Goal: Transaction & Acquisition: Purchase product/service

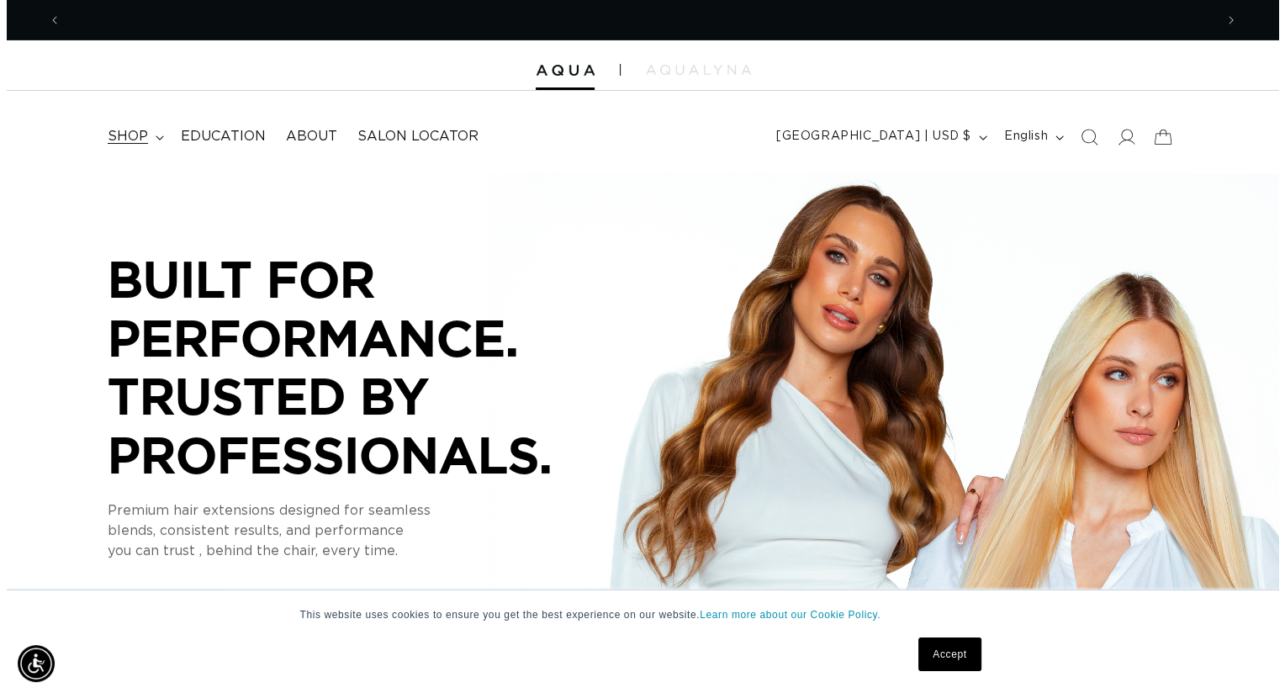
scroll to position [0, 1153]
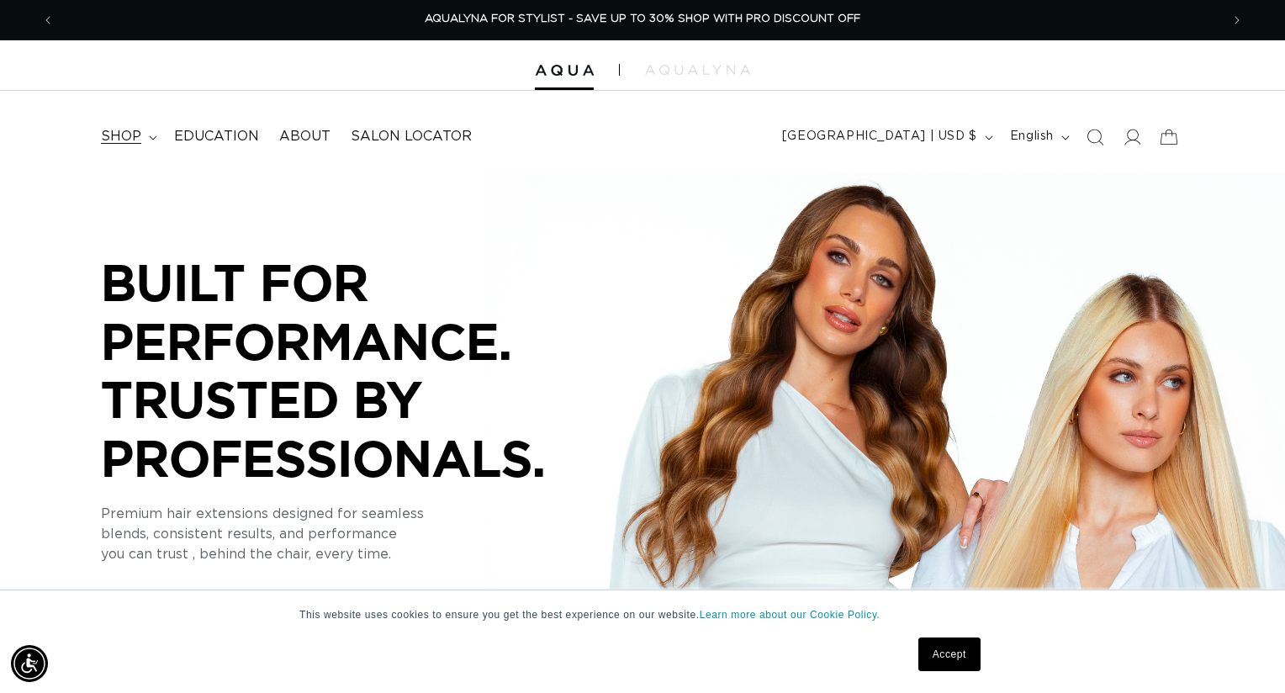
click at [141, 140] on div "Close dialog UNLOCK 10% OFF YOUR FIRST ORDER! Join our Pro List to be the first…" at bounding box center [642, 346] width 1285 height 693
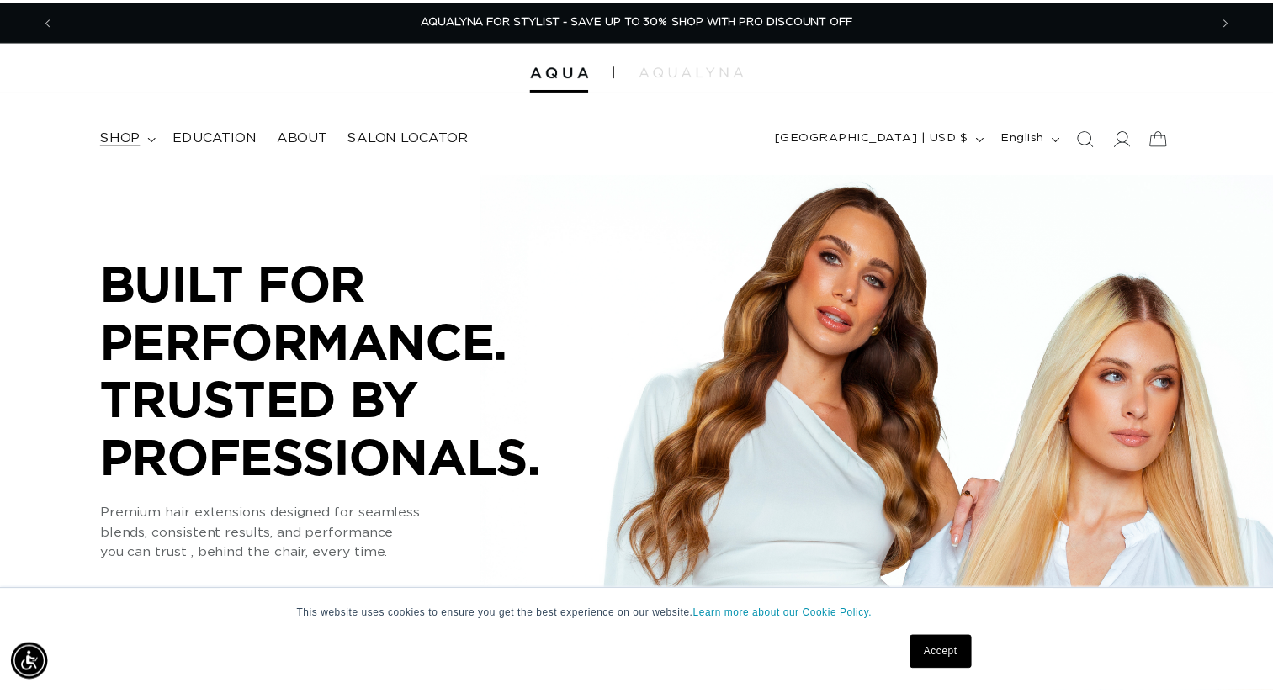
scroll to position [0, 2306]
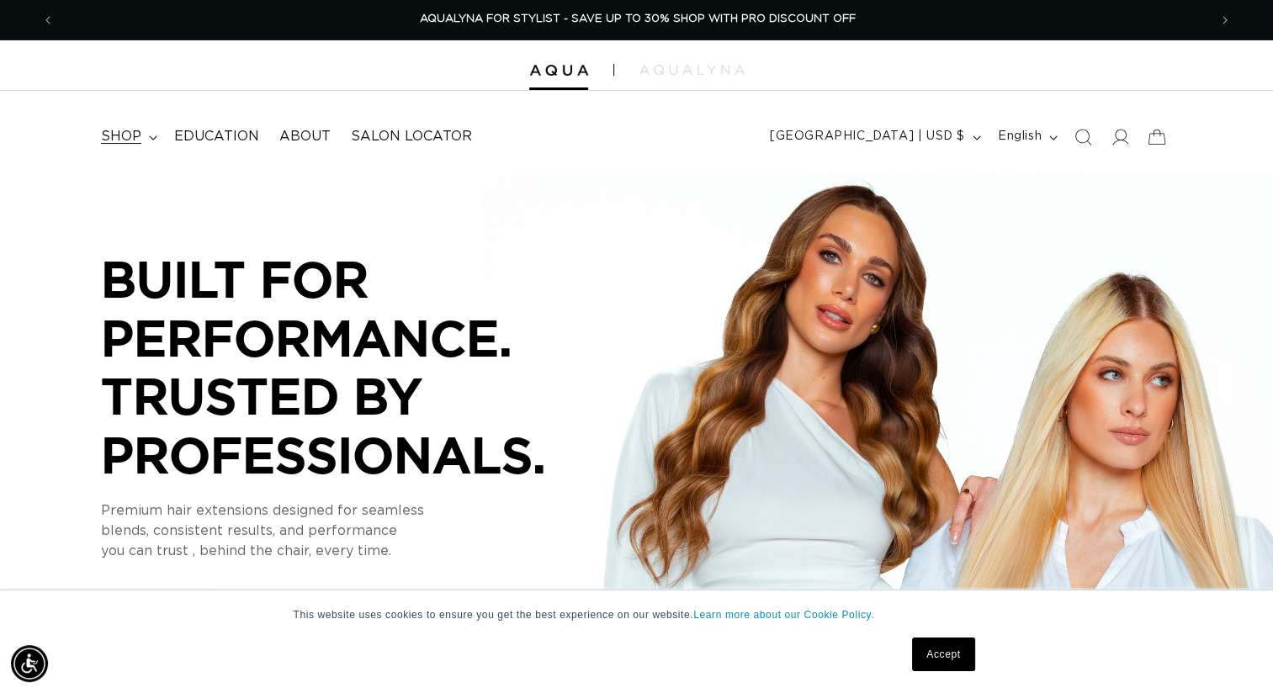
click at [150, 138] on icon at bounding box center [153, 137] width 8 height 5
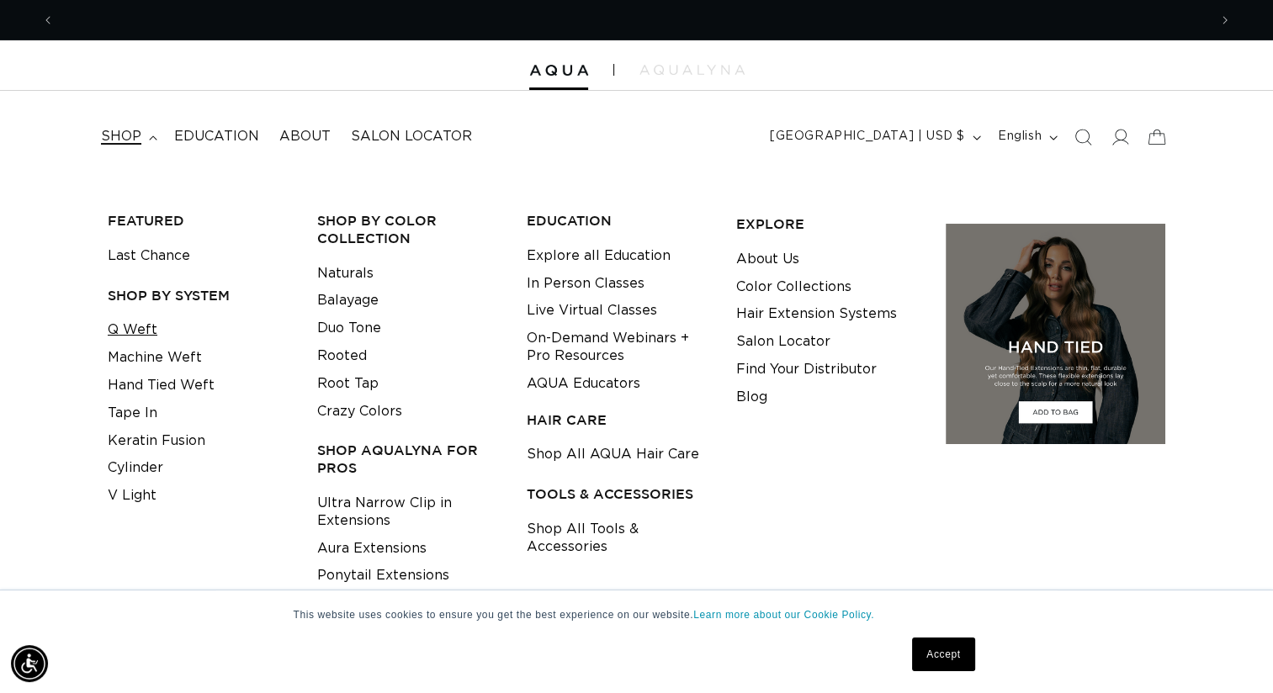
scroll to position [0, 1153]
click at [130, 330] on link "Q Weft" at bounding box center [133, 330] width 50 height 28
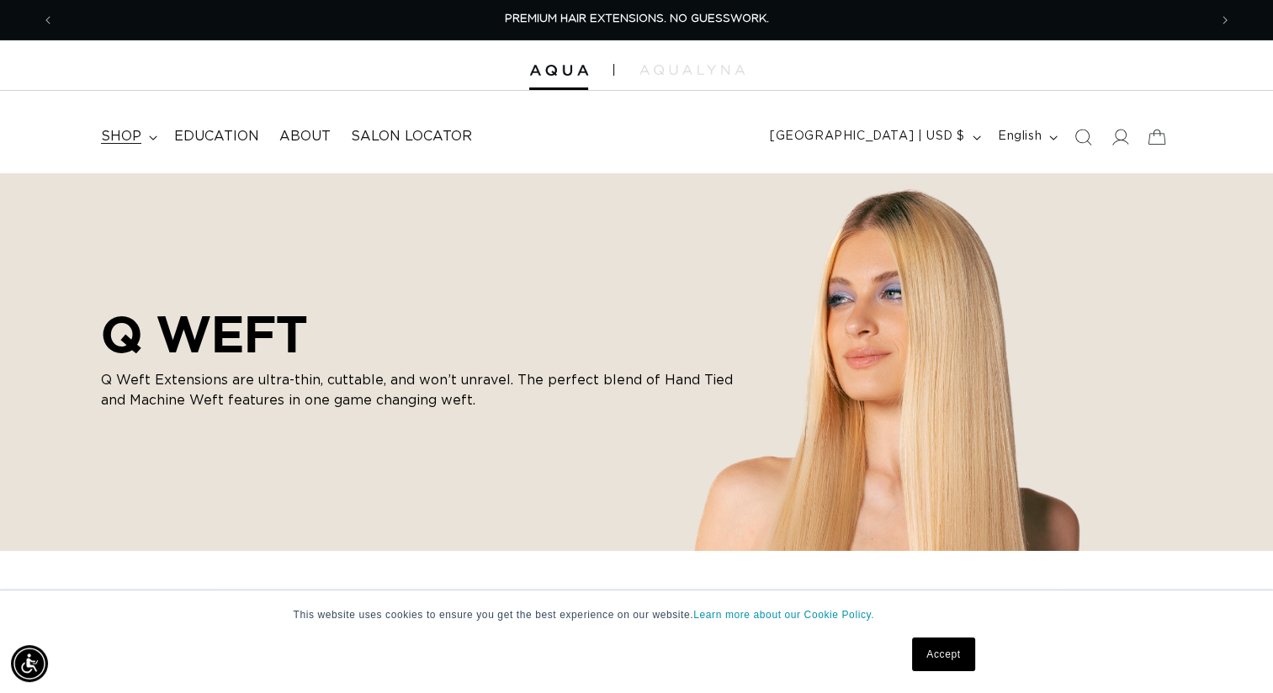
click at [149, 136] on icon at bounding box center [153, 137] width 8 height 5
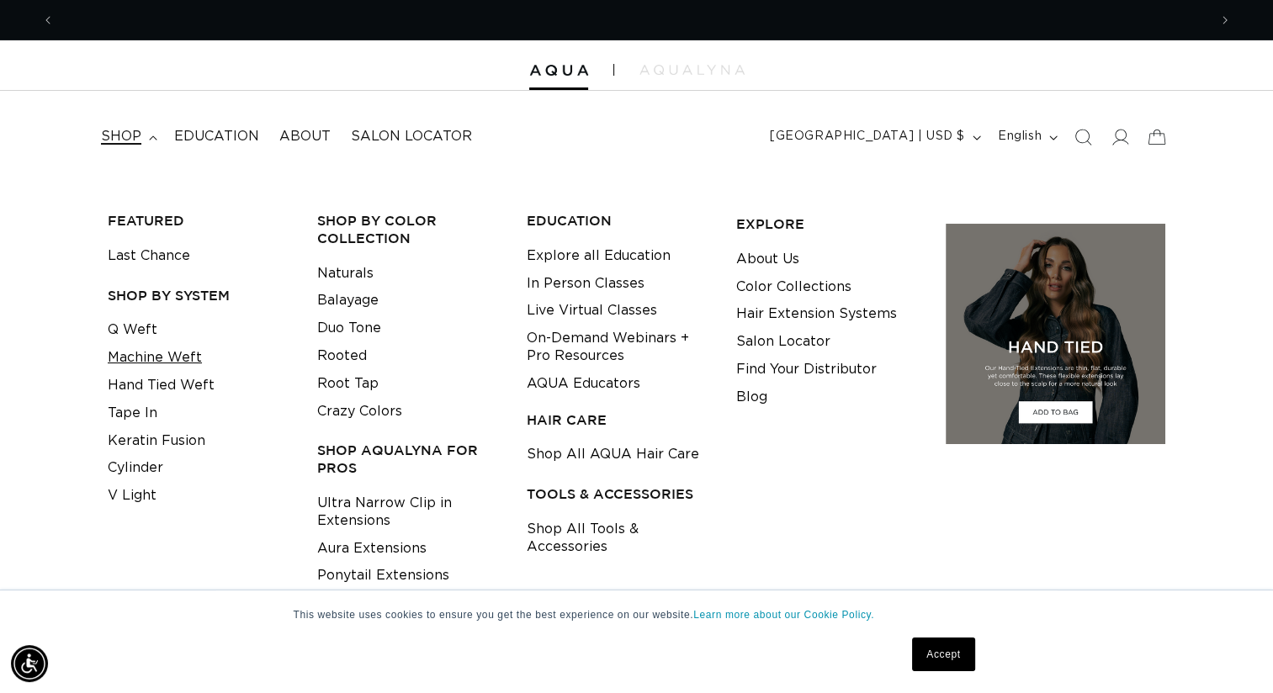
scroll to position [0, 1153]
click at [131, 413] on link "Tape In" at bounding box center [133, 414] width 50 height 28
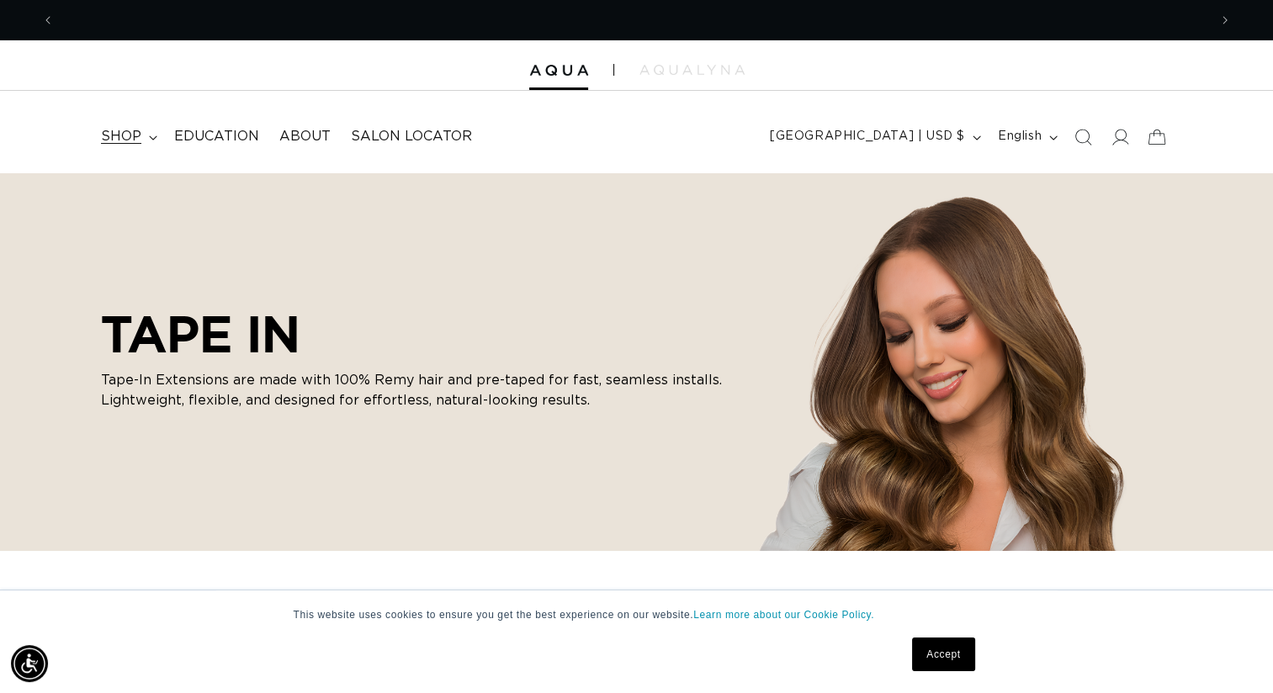
click at [156, 138] on summary "shop" at bounding box center [127, 137] width 73 height 38
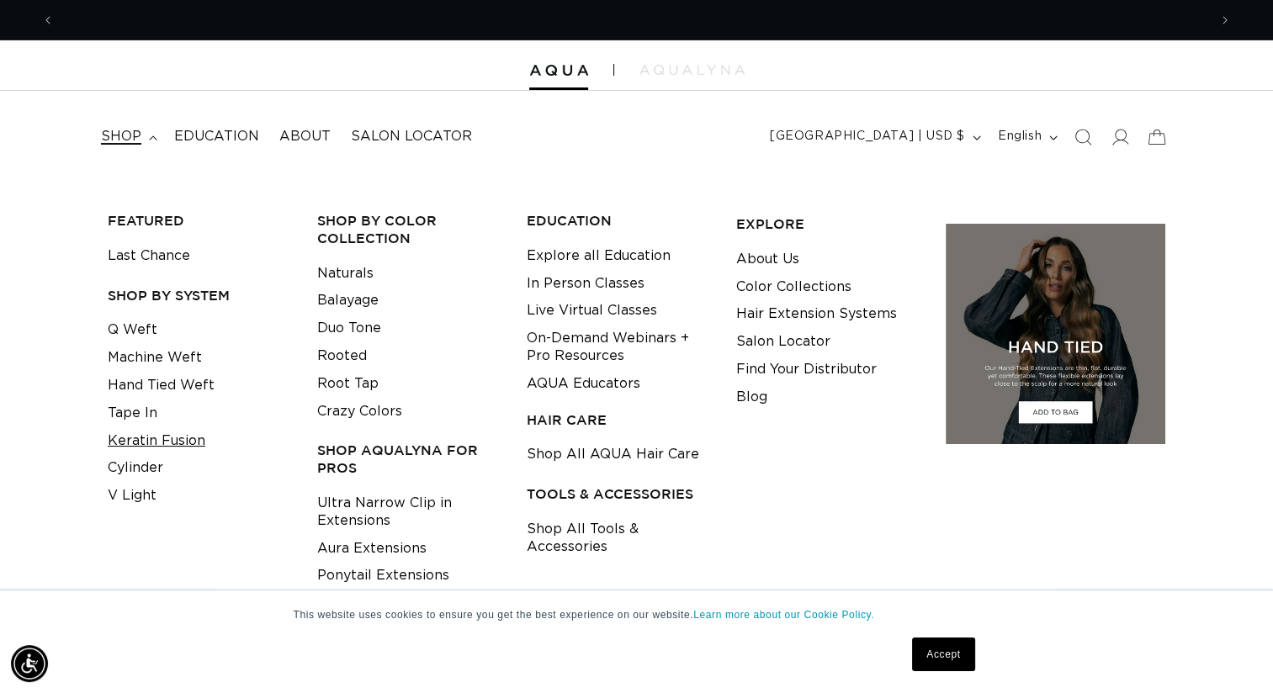
scroll to position [0, 1153]
click at [146, 469] on link "Cylinder" at bounding box center [136, 468] width 56 height 28
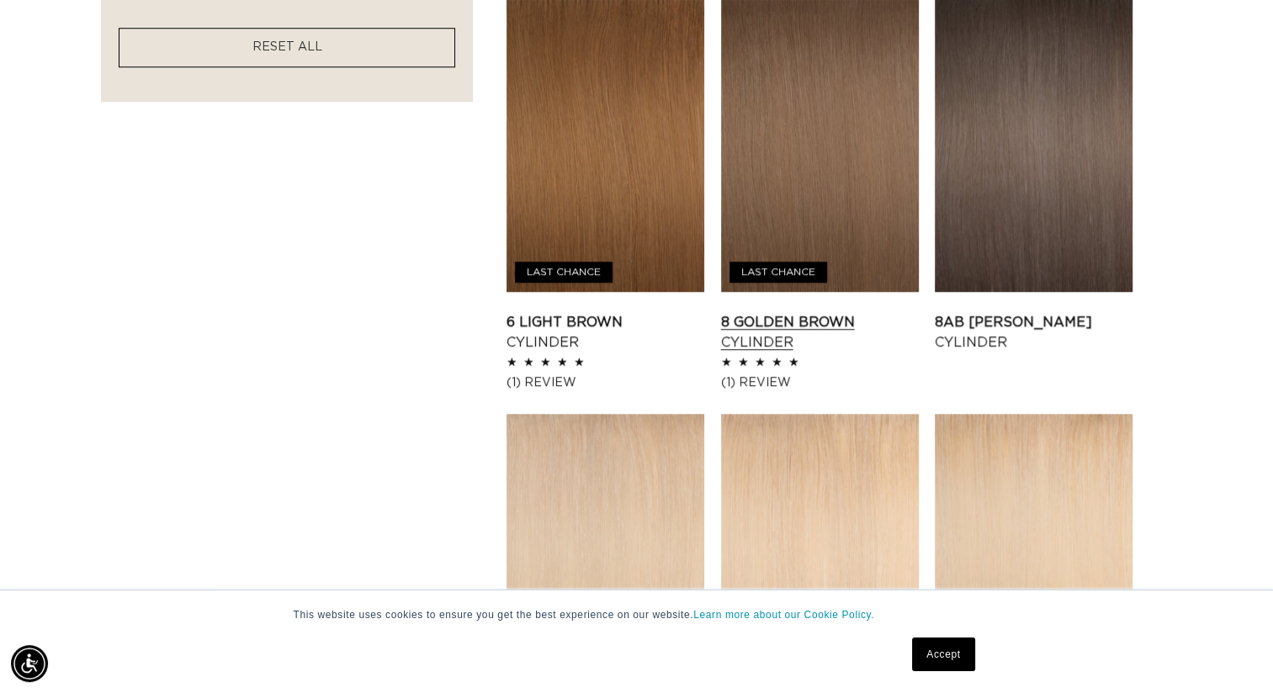
click at [811, 312] on link "8 Golden Brown Cylinder" at bounding box center [820, 332] width 198 height 40
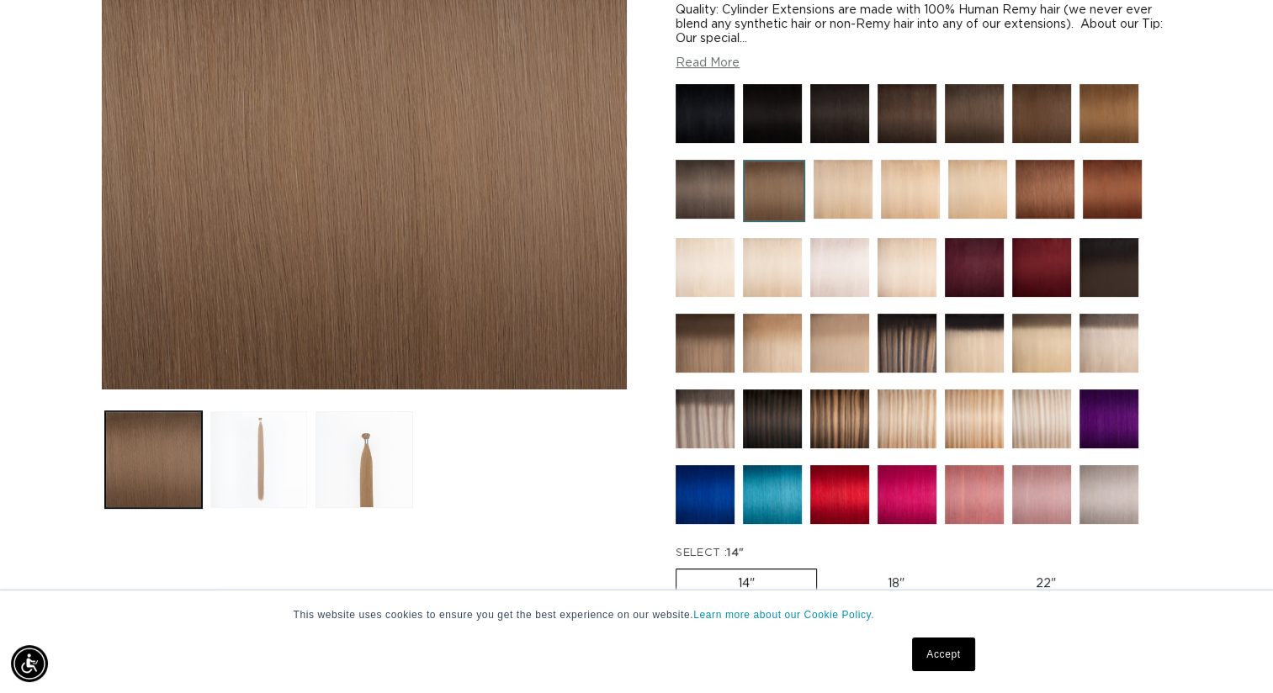
scroll to position [0, 1153]
click at [284, 461] on button "Load image 2 in gallery view" at bounding box center [258, 459] width 97 height 97
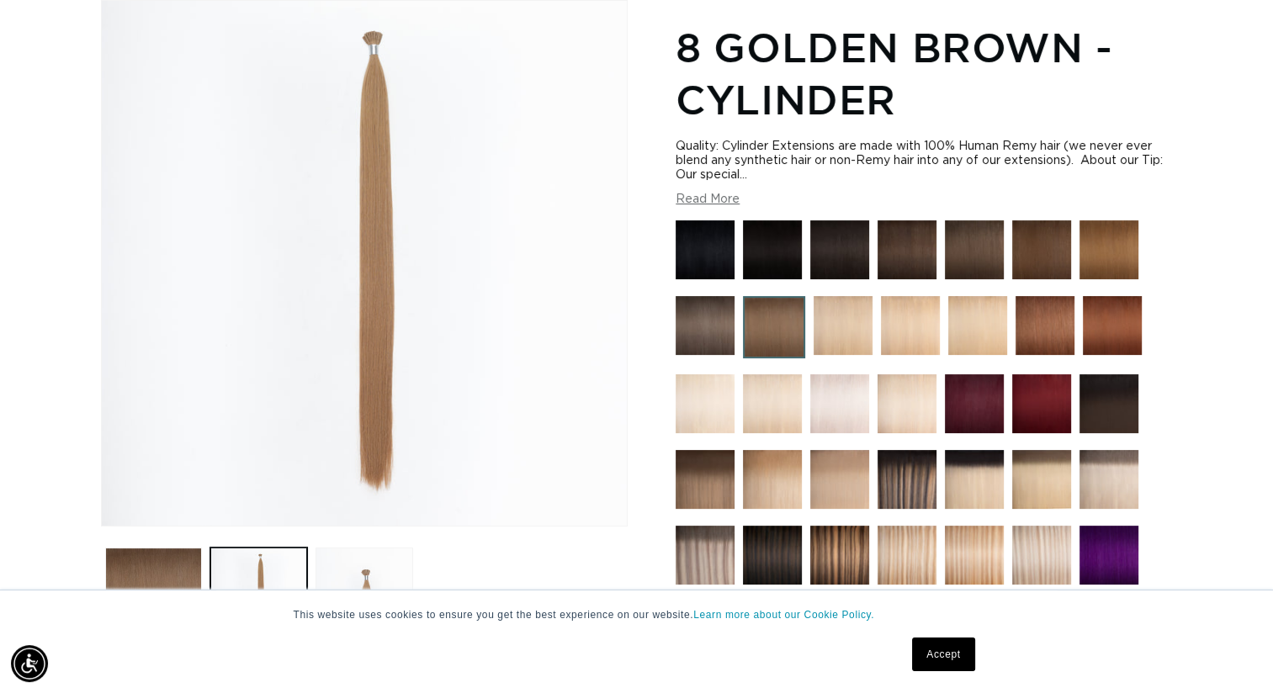
scroll to position [296, 0]
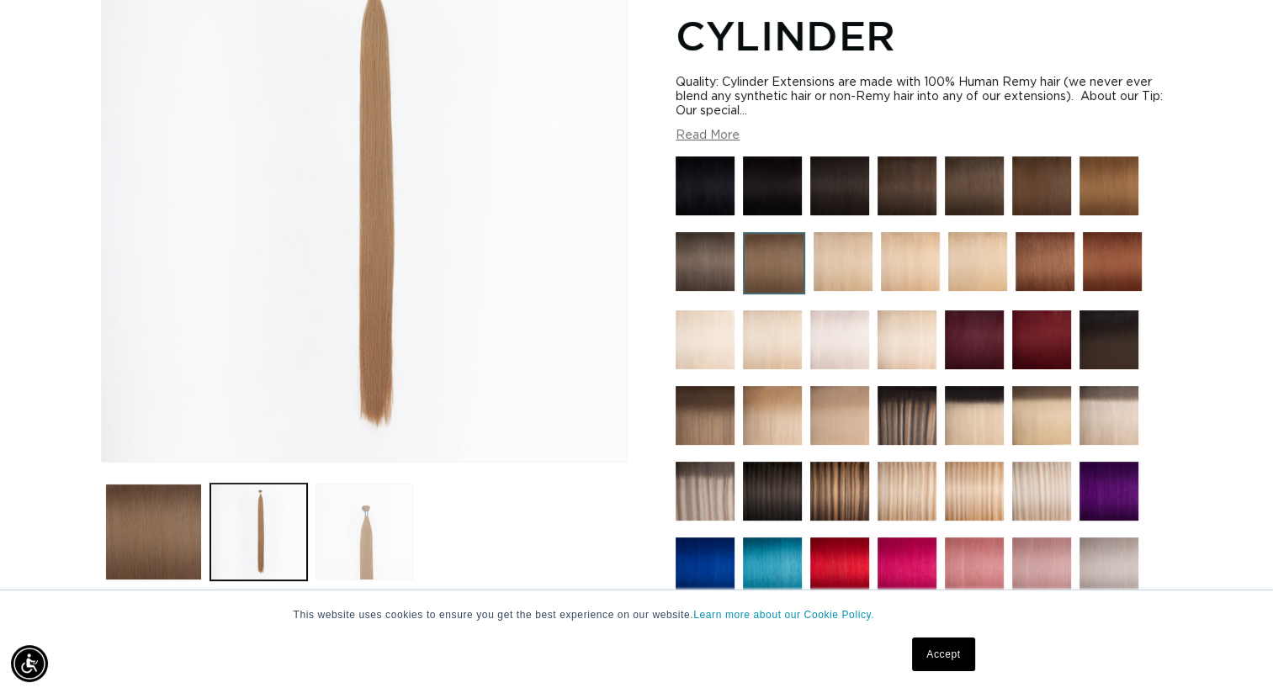
click at [368, 548] on button "Load image 3 in gallery view" at bounding box center [363, 532] width 97 height 97
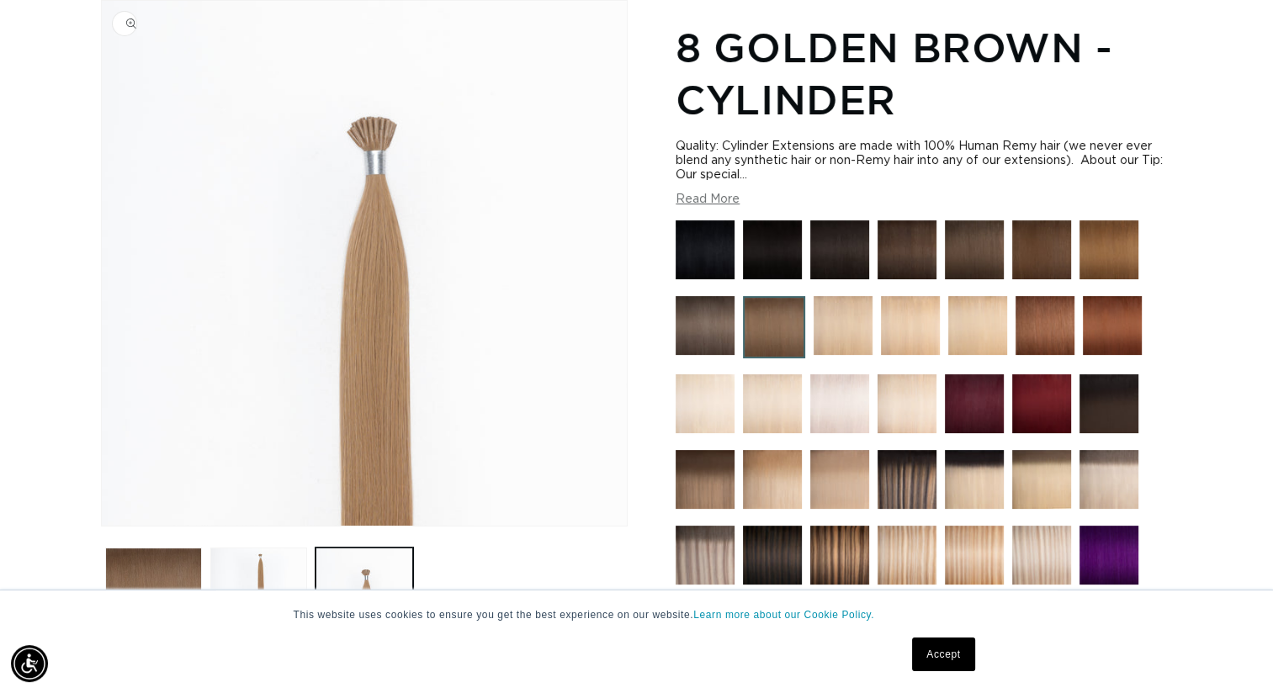
scroll to position [0, 2306]
click at [385, 140] on img "Gallery Viewer" at bounding box center [364, 263] width 525 height 525
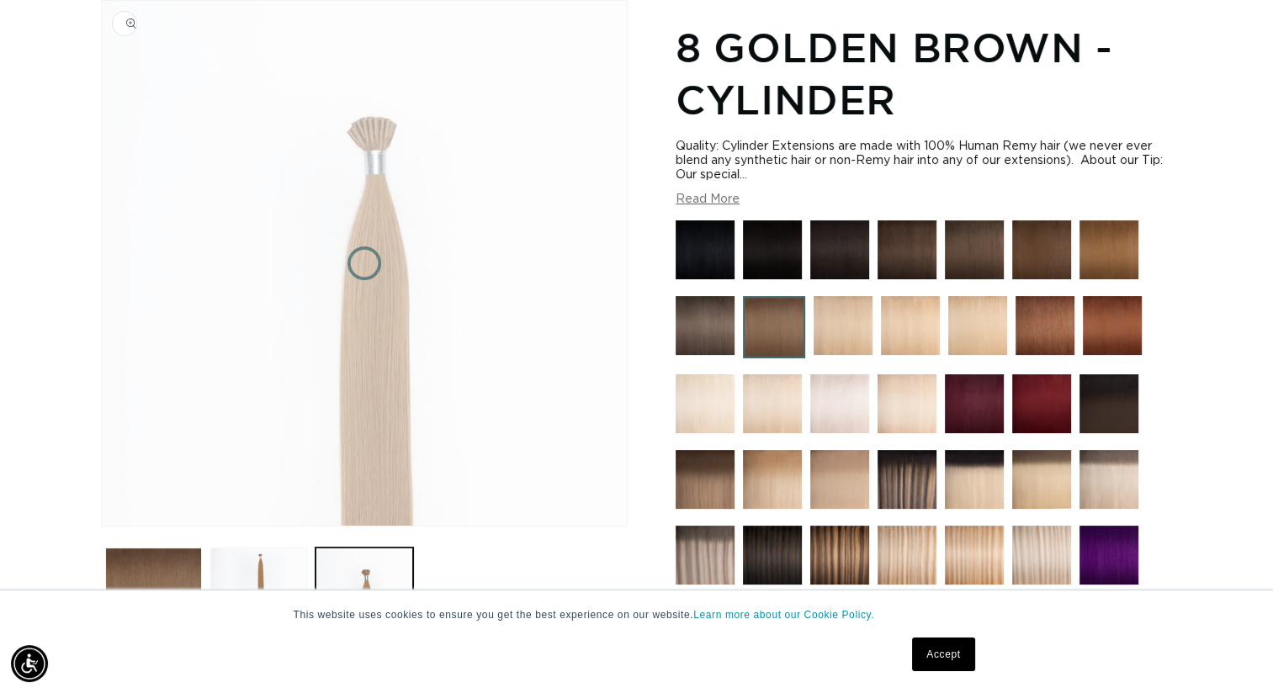
scroll to position [0, 0]
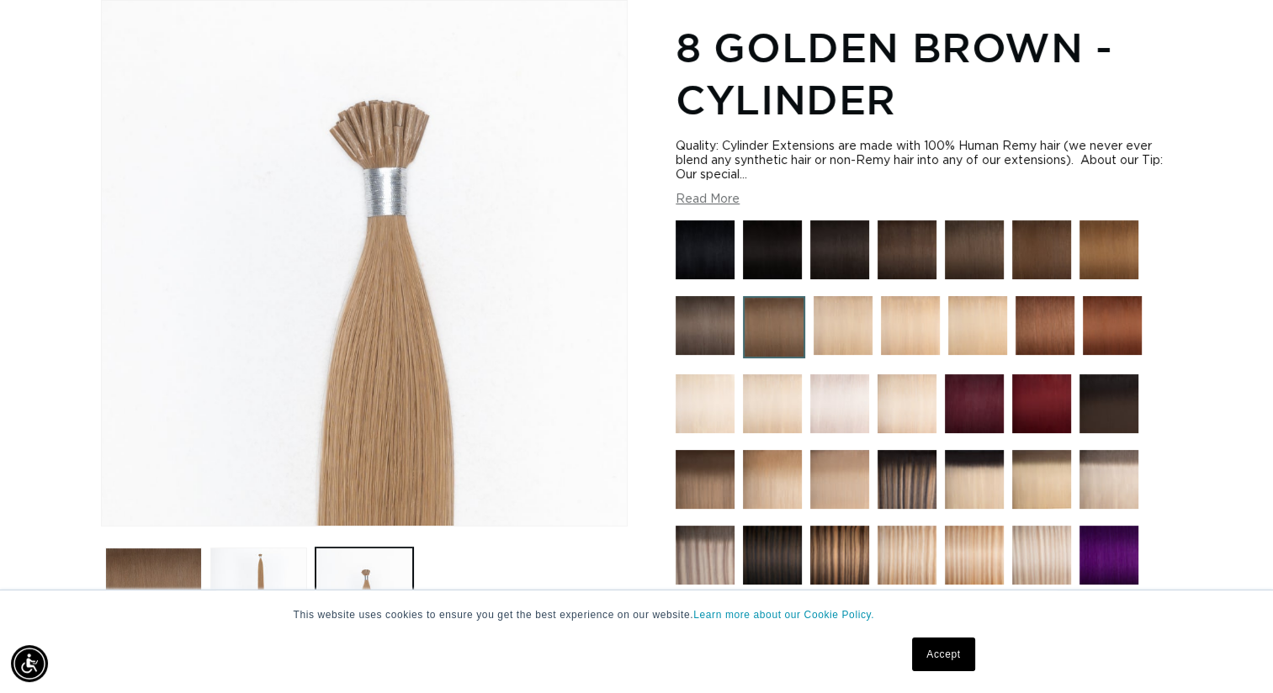
click at [364, 133] on div "Gallery Viewer" at bounding box center [364, 263] width 525 height 525
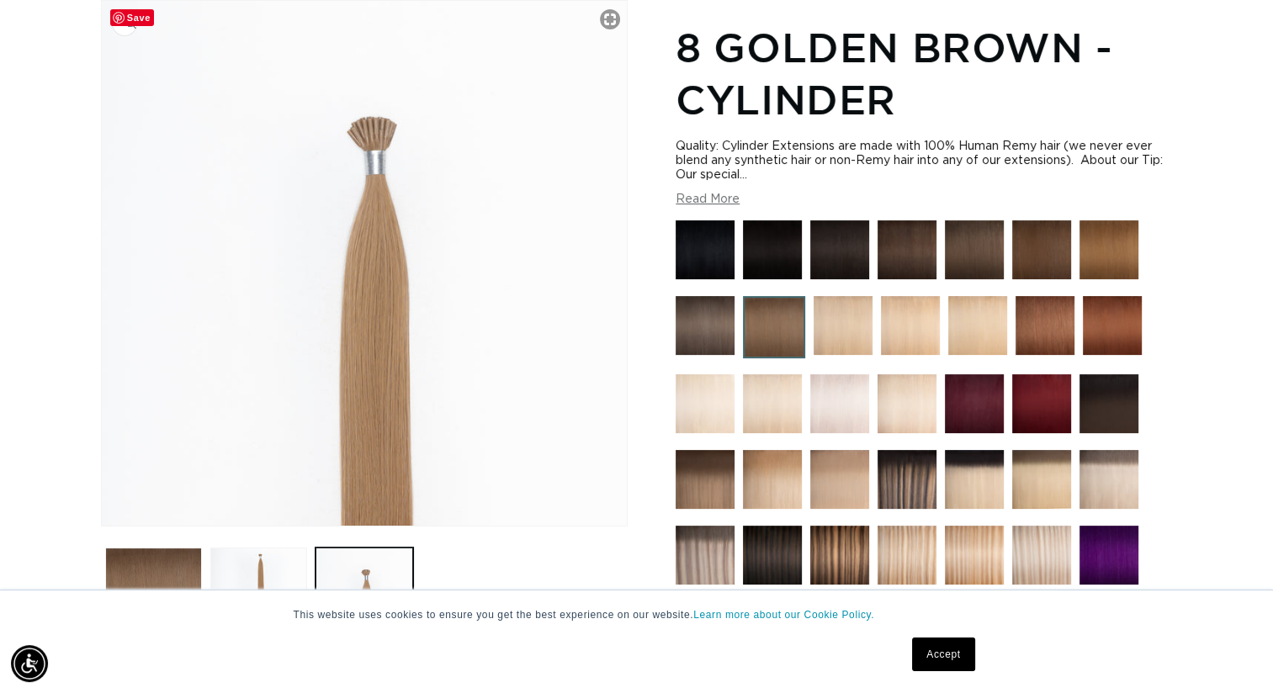
click at [364, 133] on img "Gallery Viewer" at bounding box center [364, 263] width 525 height 525
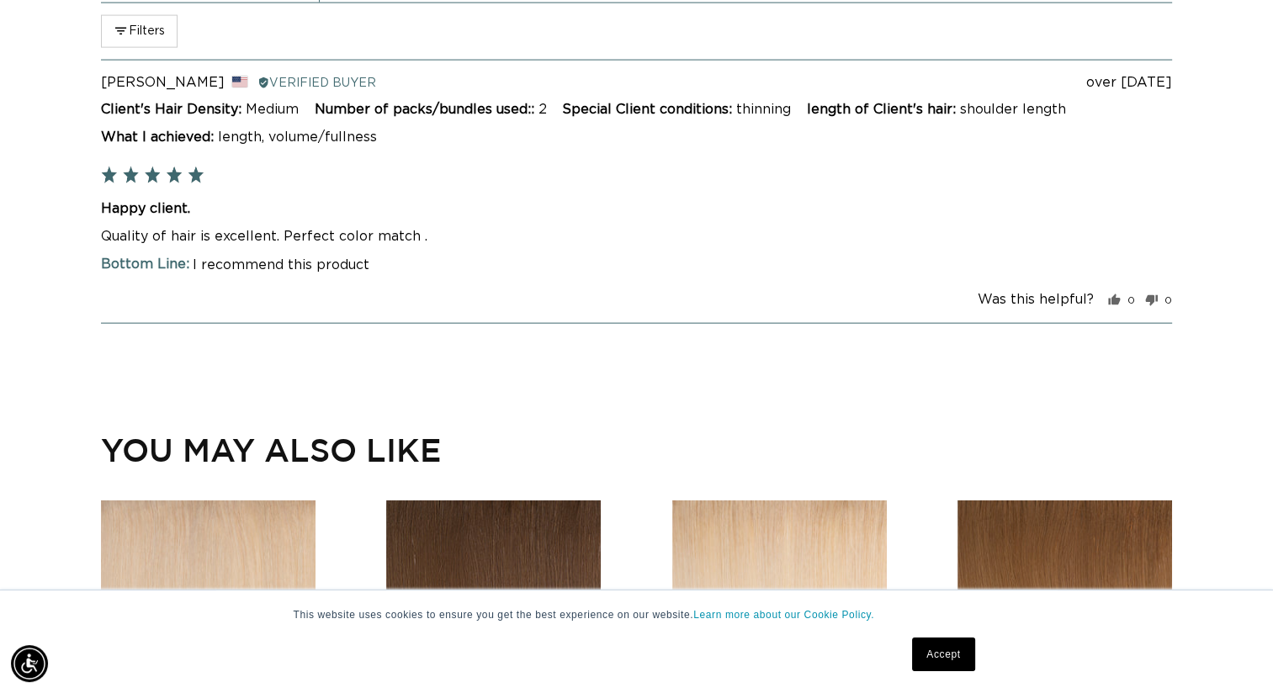
scroll to position [3767, 0]
